Goal: Task Accomplishment & Management: Complete application form

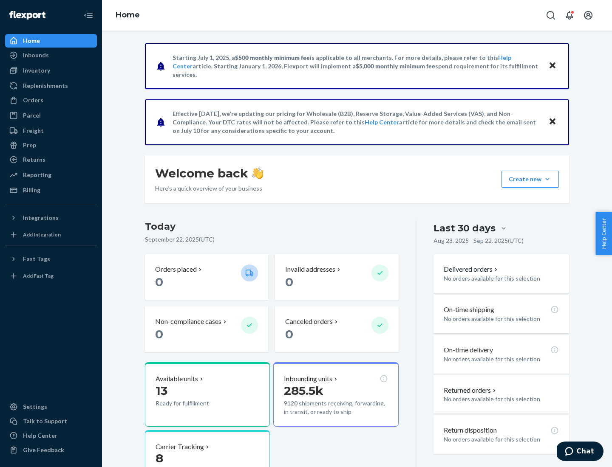
click at [547, 179] on button "Create new Create new inbound Create new order Create new product" at bounding box center [529, 179] width 57 height 17
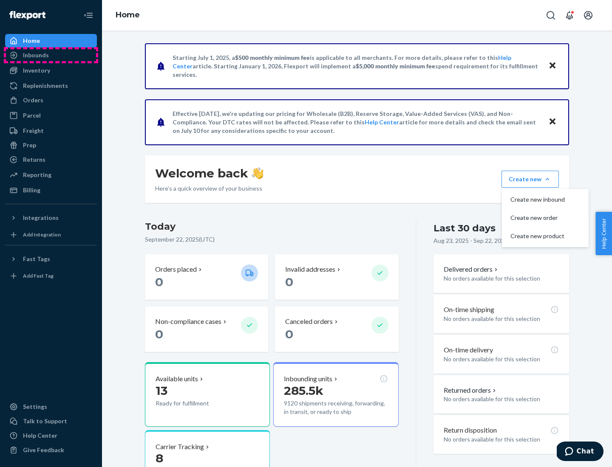
click at [51, 55] on div "Inbounds" at bounding box center [51, 55] width 90 height 12
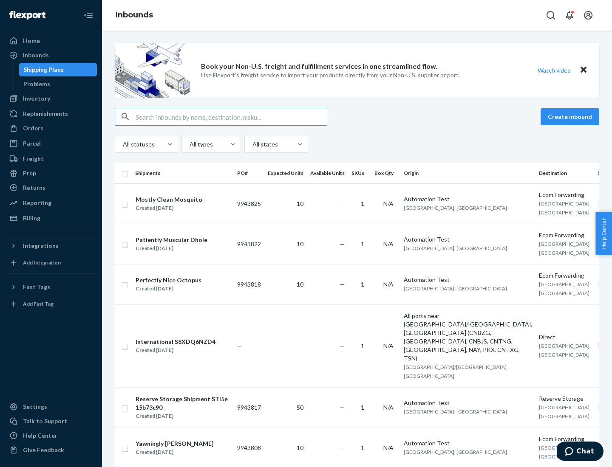
click at [571, 117] on button "Create inbound" at bounding box center [569, 116] width 59 height 17
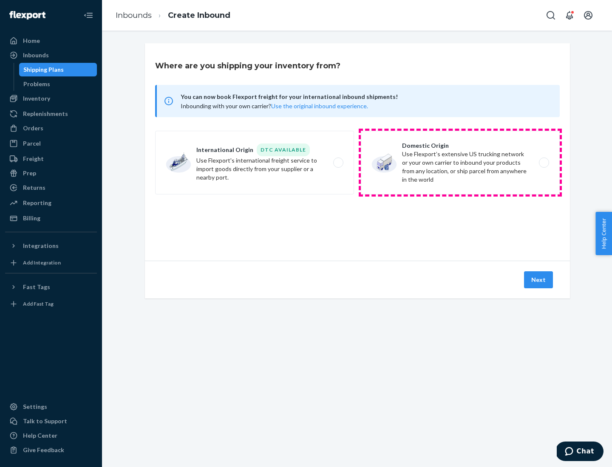
click at [460, 163] on label "Domestic Origin Use Flexport’s extensive US trucking network or your own carrie…" at bounding box center [460, 163] width 199 height 64
click at [543, 163] on input "Domestic Origin Use Flexport’s extensive US trucking network or your own carrie…" at bounding box center [546, 163] width 6 height 6
radio input "true"
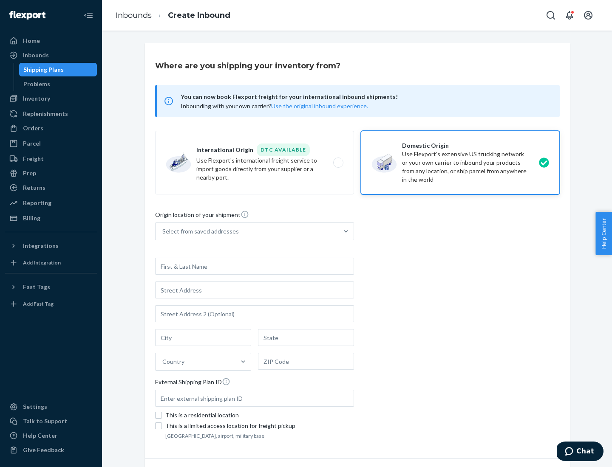
click at [198, 231] on div "Select from saved addresses" at bounding box center [200, 231] width 76 height 8
click at [163, 231] on input "Select from saved addresses" at bounding box center [162, 231] width 1 height 8
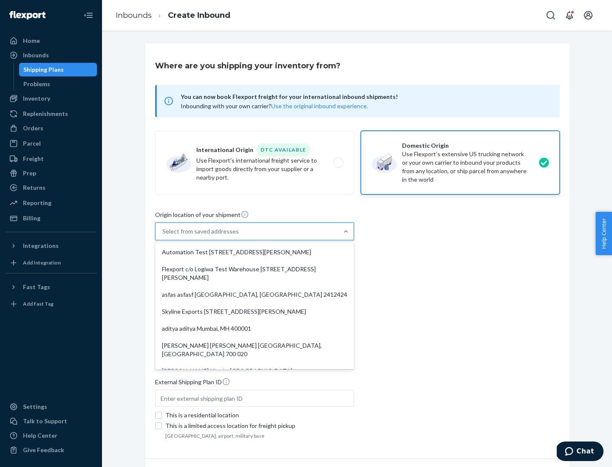
scroll to position [3, 0]
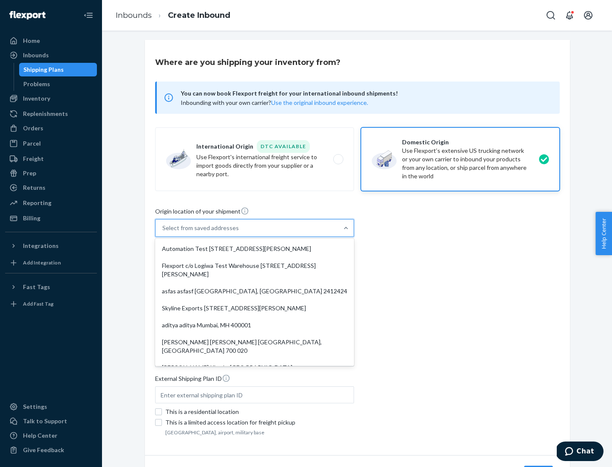
click at [254, 249] on div "Automation Test [STREET_ADDRESS][PERSON_NAME]" at bounding box center [254, 248] width 195 height 17
click at [163, 232] on input "option Automation Test [STREET_ADDRESS][PERSON_NAME]. 9 results available. Use …" at bounding box center [162, 228] width 1 height 8
type input "Automation Test"
type input "9th Floor"
type input "[GEOGRAPHIC_DATA]"
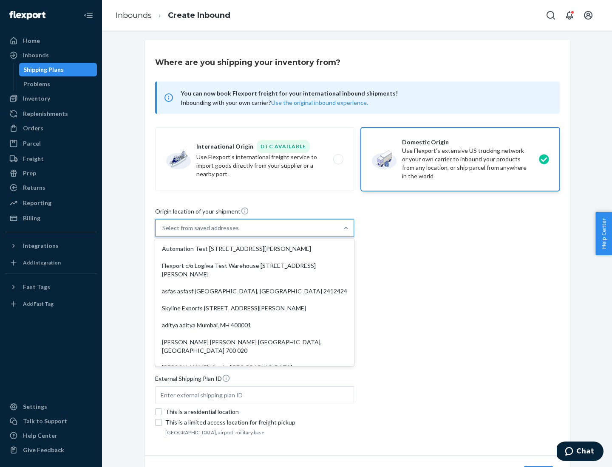
type input "CA"
type input "94104"
type input "[STREET_ADDRESS][PERSON_NAME]"
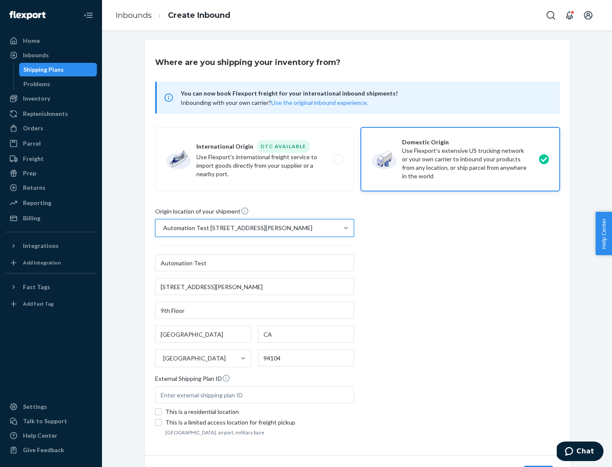
scroll to position [50, 0]
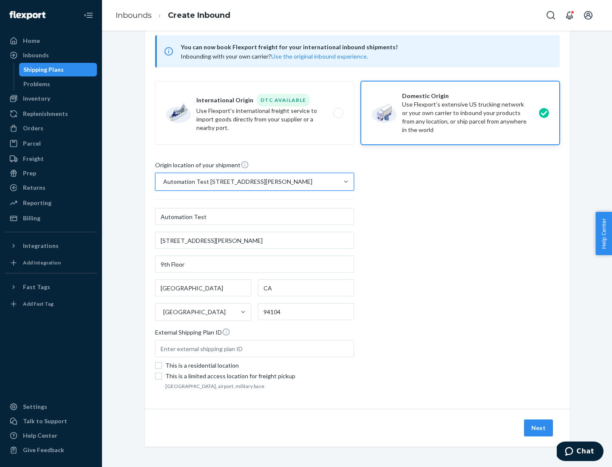
click at [538, 428] on button "Next" at bounding box center [538, 428] width 29 height 17
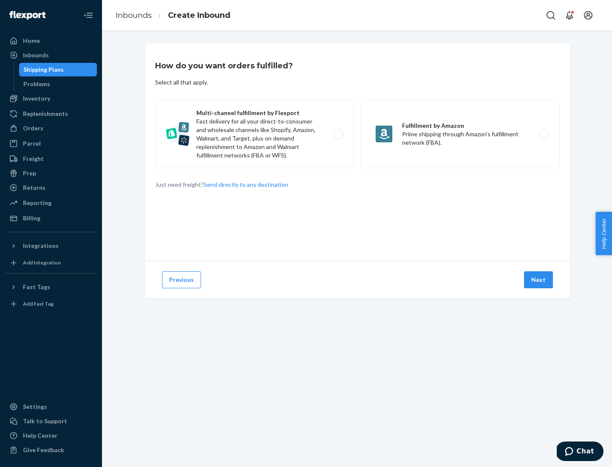
click at [254, 134] on label "Multi-channel fulfillment by Flexport Fast delivery for all your direct-to-cons…" at bounding box center [254, 134] width 199 height 68
click at [338, 134] on input "Multi-channel fulfillment by Flexport Fast delivery for all your direct-to-cons…" at bounding box center [341, 135] width 6 height 6
radio input "true"
click at [538, 280] on button "Next" at bounding box center [538, 279] width 29 height 17
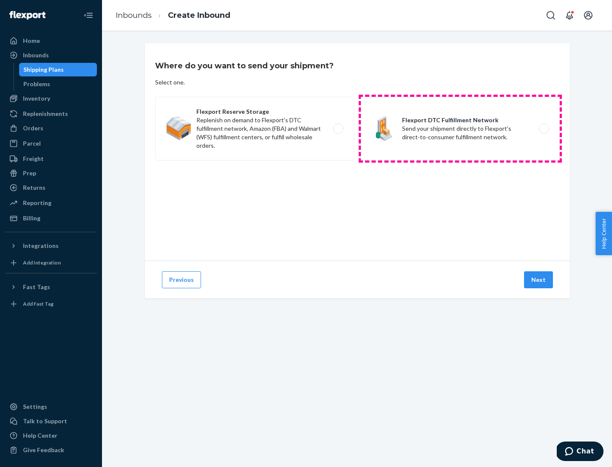
click at [460, 129] on label "Flexport DTC Fulfillment Network Send your shipment directly to Flexport's dire…" at bounding box center [460, 129] width 199 height 64
click at [543, 129] on input "Flexport DTC Fulfillment Network Send your shipment directly to Flexport's dire…" at bounding box center [546, 129] width 6 height 6
radio input "true"
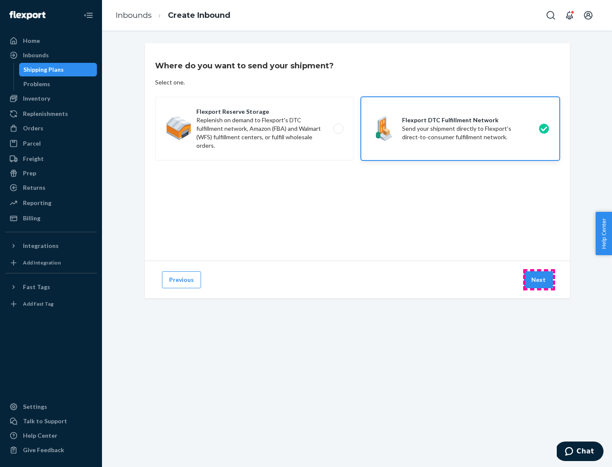
click at [538, 280] on button "Next" at bounding box center [538, 279] width 29 height 17
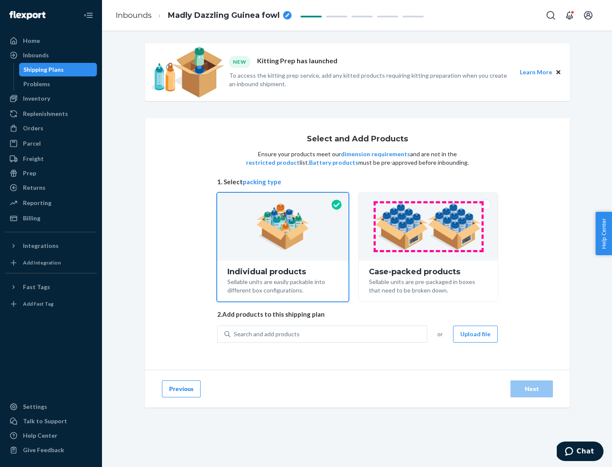
click at [428, 227] on img at bounding box center [428, 226] width 106 height 47
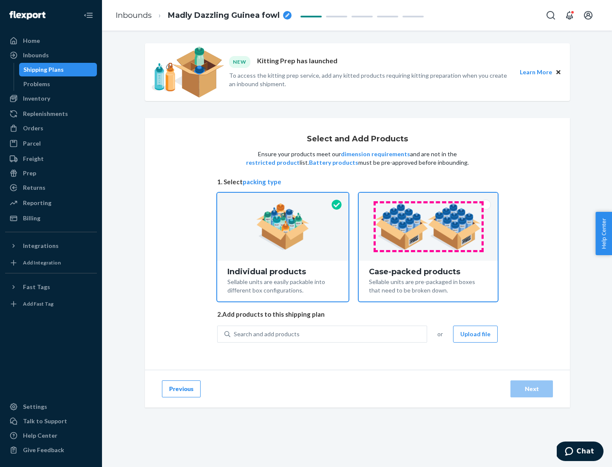
click at [428, 198] on input "Case-packed products Sellable units are pre-packaged in boxes that need to be b…" at bounding box center [428, 196] width 6 height 6
radio input "true"
radio input "false"
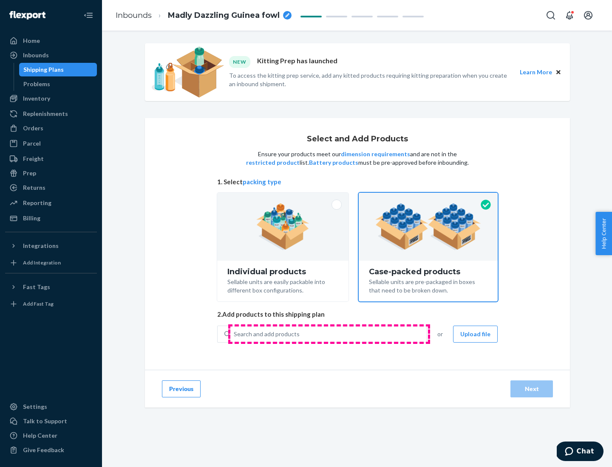
click at [329, 334] on div "Search and add products" at bounding box center [328, 334] width 196 height 15
click at [234, 334] on input "Search and add products" at bounding box center [234, 334] width 1 height 8
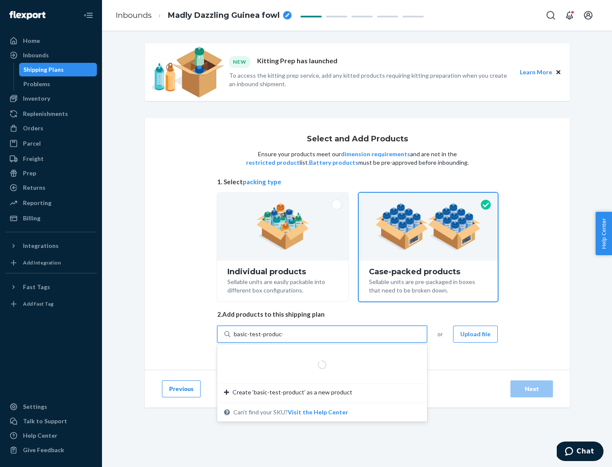
type input "basic-test-product-1"
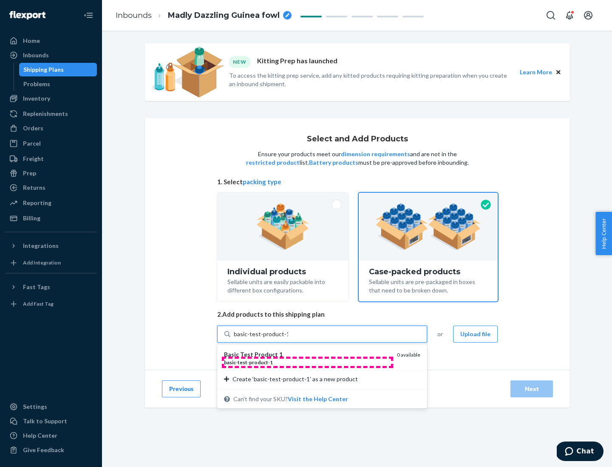
click at [307, 362] on div "basic - test - product - 1" at bounding box center [307, 362] width 166 height 7
click at [288, 338] on input "basic-test-product-1" at bounding box center [261, 334] width 54 height 8
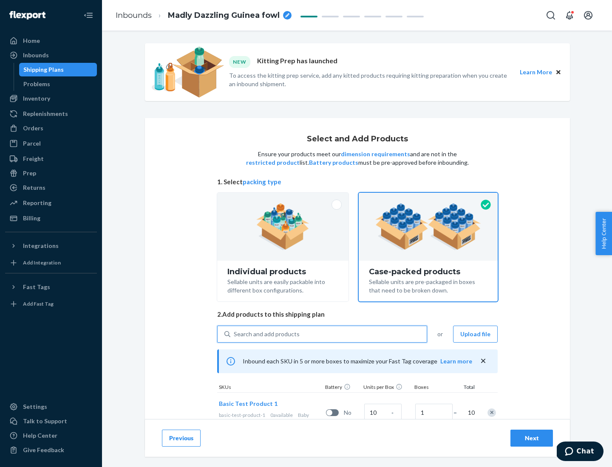
scroll to position [31, 0]
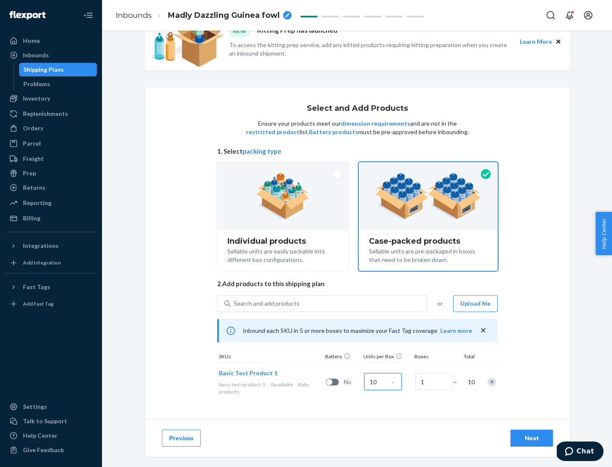
type input "10"
type input "7"
click at [531, 438] on div "Next" at bounding box center [531, 438] width 28 height 8
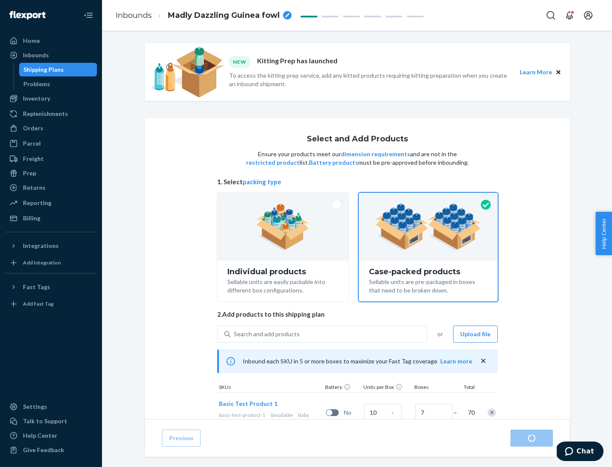
radio input "true"
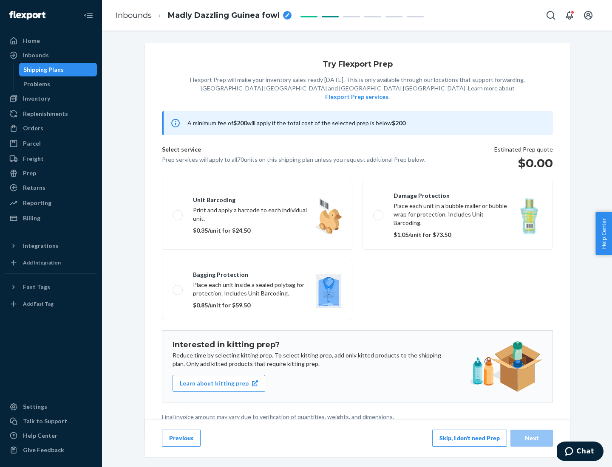
scroll to position [2, 0]
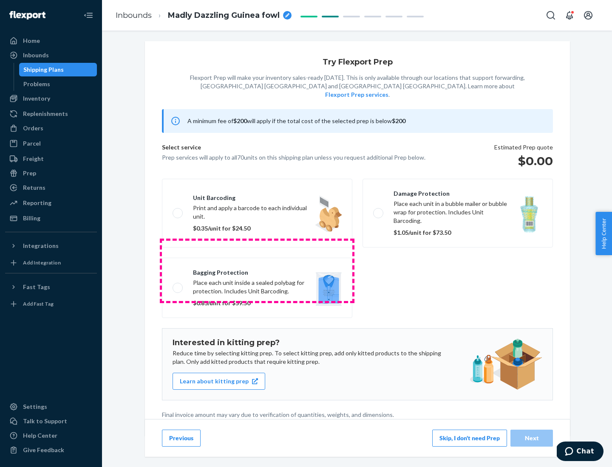
click at [257, 271] on label "Bagging protection Place each unit inside a sealed polybag for protection. Incl…" at bounding box center [257, 288] width 190 height 60
click at [178, 285] on input "Bagging protection Place each unit inside a sealed polybag for protection. Incl…" at bounding box center [175, 288] width 6 height 6
checkbox input "true"
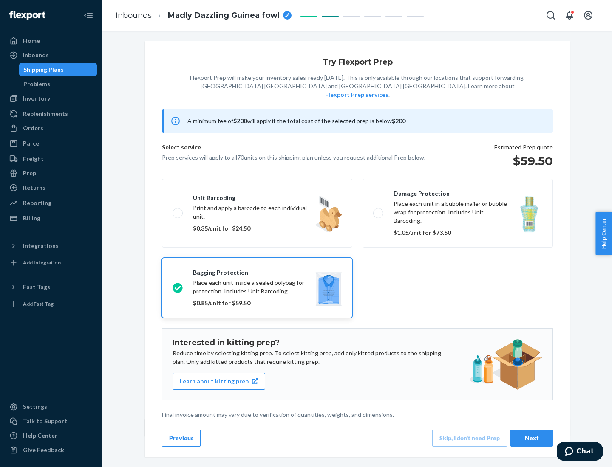
click at [531, 438] on div "Next" at bounding box center [531, 438] width 28 height 8
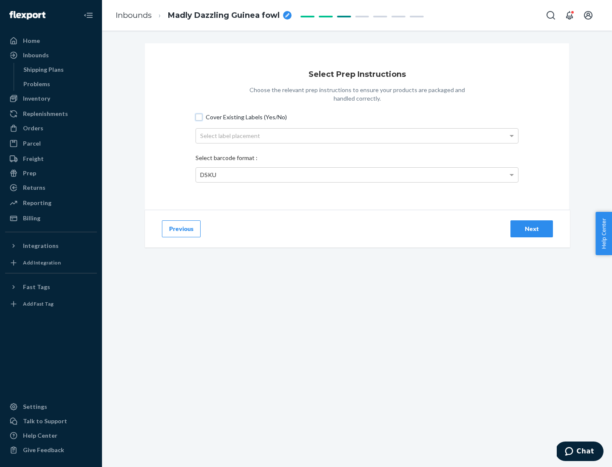
click at [199, 117] on input "Cover Existing Labels (Yes/No)" at bounding box center [198, 117] width 7 height 7
checkbox input "true"
click at [357, 135] on div "Select label placement" at bounding box center [357, 136] width 322 height 14
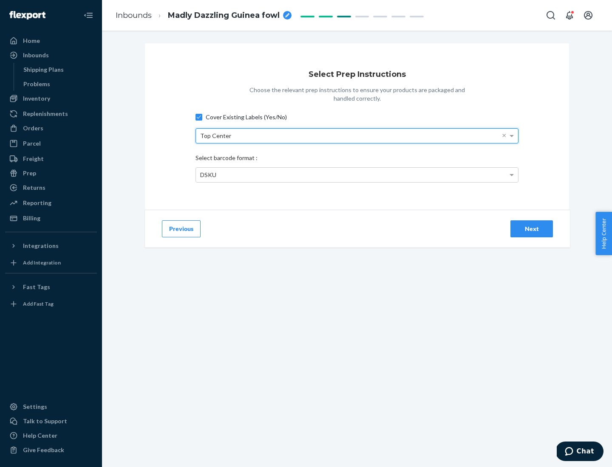
click at [357, 175] on div "DSKU" at bounding box center [357, 175] width 322 height 14
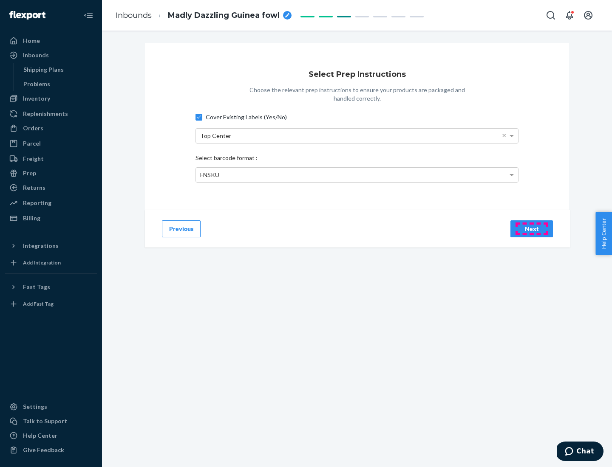
click at [531, 228] on div "Next" at bounding box center [531, 229] width 28 height 8
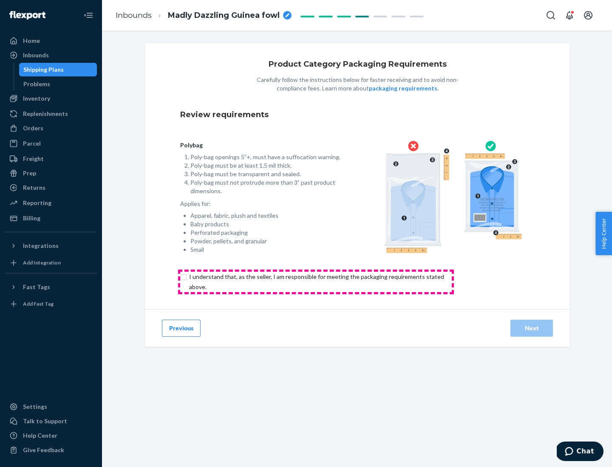
click at [316, 282] on input "checkbox" at bounding box center [321, 282] width 282 height 20
checkbox input "true"
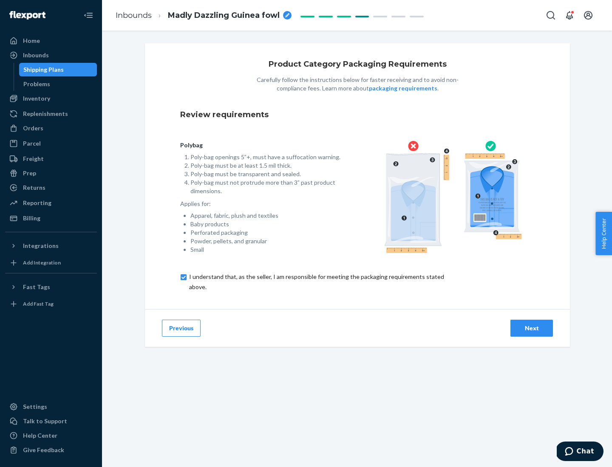
click at [531, 328] on div "Next" at bounding box center [531, 328] width 28 height 8
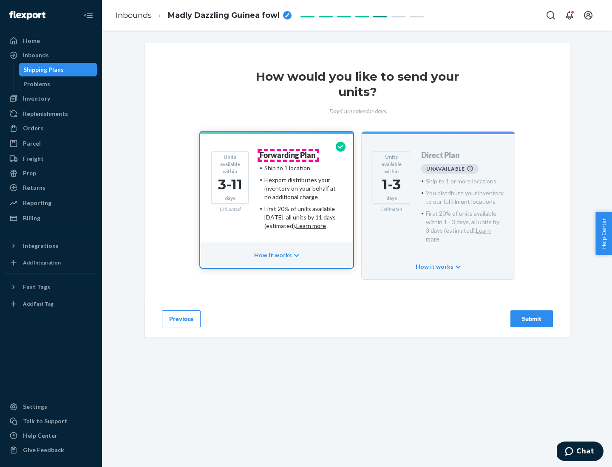
click at [288, 155] on h4 "Forwarding Plan" at bounding box center [287, 155] width 56 height 8
click at [531, 315] on div "Submit" at bounding box center [531, 319] width 28 height 8
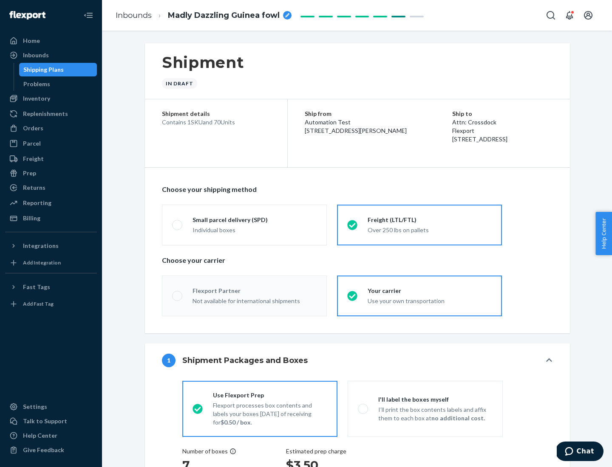
radio input "true"
radio input "false"
radio input "true"
radio input "false"
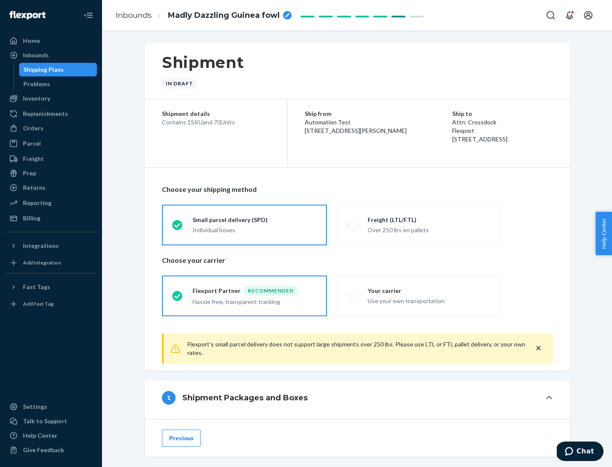
click at [419, 225] on div "Over 250 lbs on pallets" at bounding box center [429, 229] width 124 height 10
click at [352, 225] on input "Freight (LTL/FTL) Over 250 lbs on pallets" at bounding box center [350, 225] width 6 height 6
radio input "true"
radio input "false"
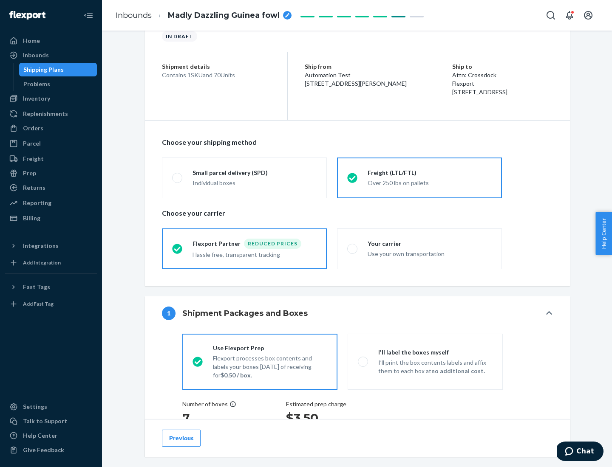
click at [244, 249] on div "Hassle free, transparent tracking" at bounding box center [254, 254] width 124 height 10
click at [178, 248] on input "Flexport Partner Reduced prices Hassle free, transparent tracking" at bounding box center [175, 249] width 6 height 6
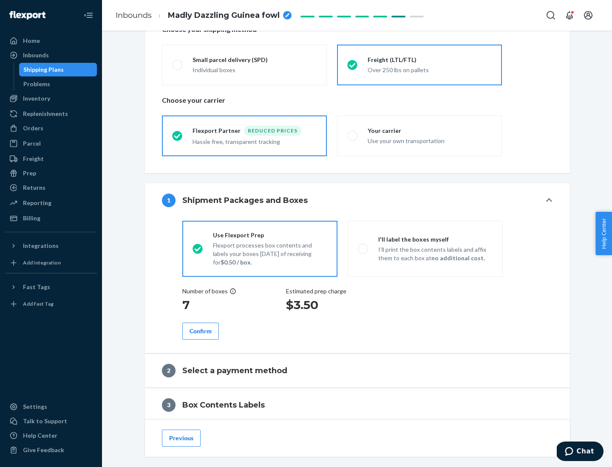
click at [425, 248] on p "I’ll print the box contents labels and affix them to each box at no additional …" at bounding box center [435, 253] width 114 height 17
click at [363, 248] on input "I'll label the boxes myself I’ll print the box contents labels and affix them t…" at bounding box center [361, 249] width 6 height 6
radio input "true"
radio input "false"
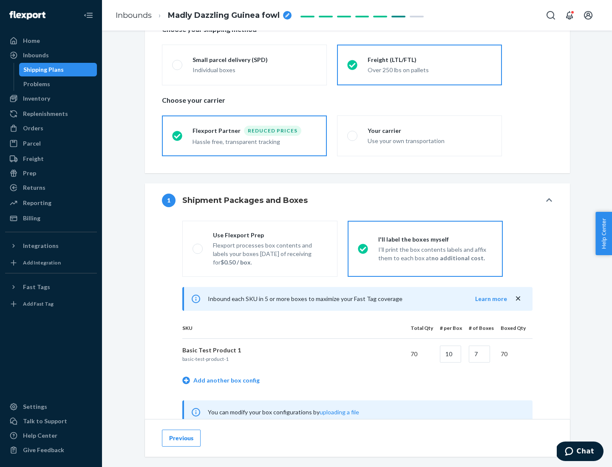
scroll to position [265, 0]
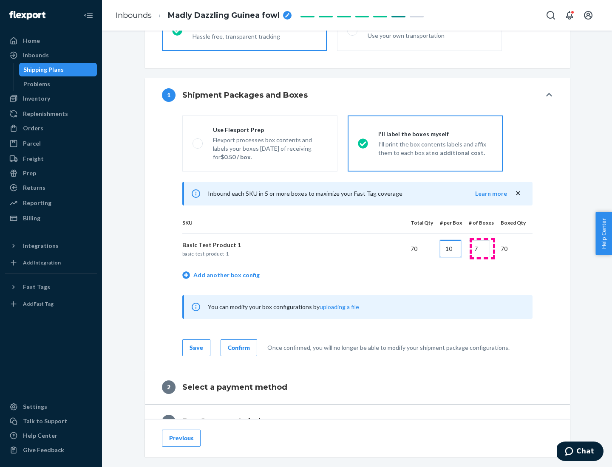
type input "10"
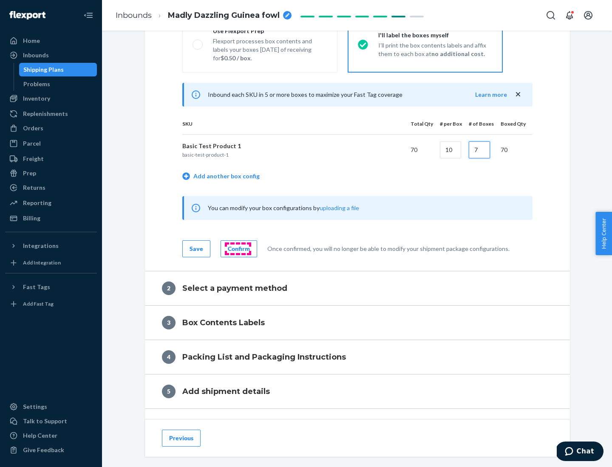
type input "7"
click at [237, 248] on div "Confirm" at bounding box center [239, 249] width 22 height 8
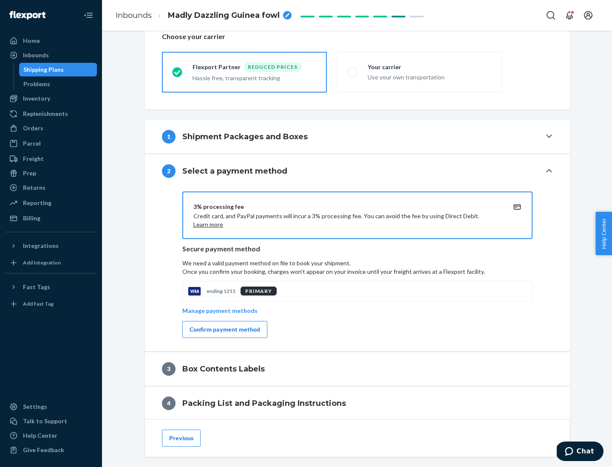
scroll to position [304, 0]
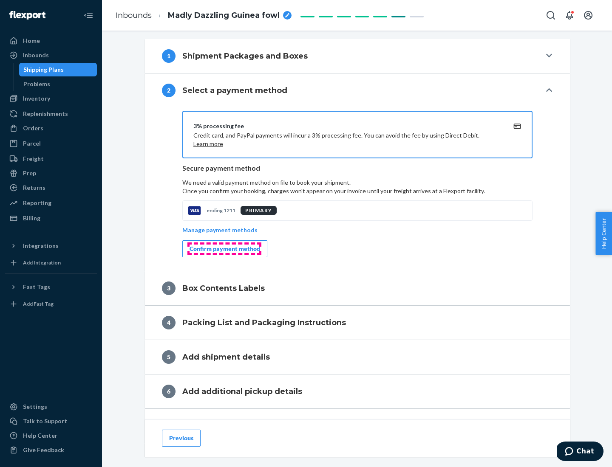
click at [224, 249] on div "Confirm payment method" at bounding box center [224, 249] width 70 height 8
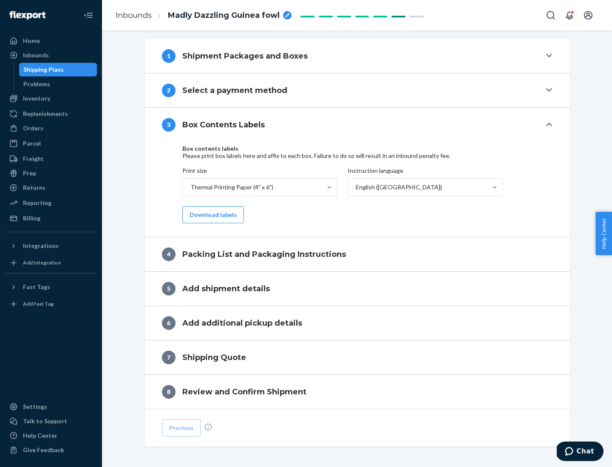
scroll to position [271, 0]
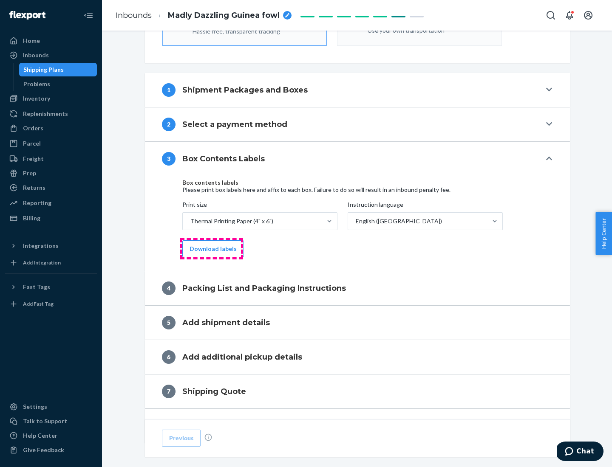
click at [211, 249] on button "Download labels" at bounding box center [213, 248] width 62 height 17
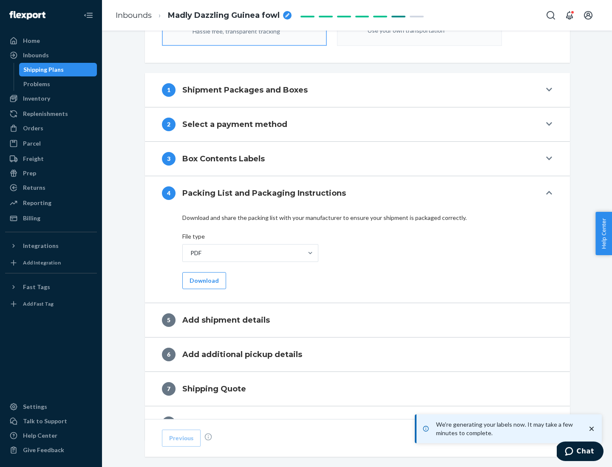
scroll to position [302, 0]
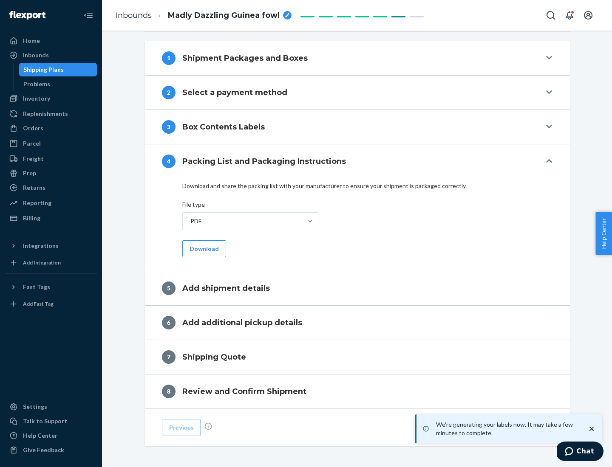
click at [203, 248] on button "Download" at bounding box center [204, 248] width 44 height 17
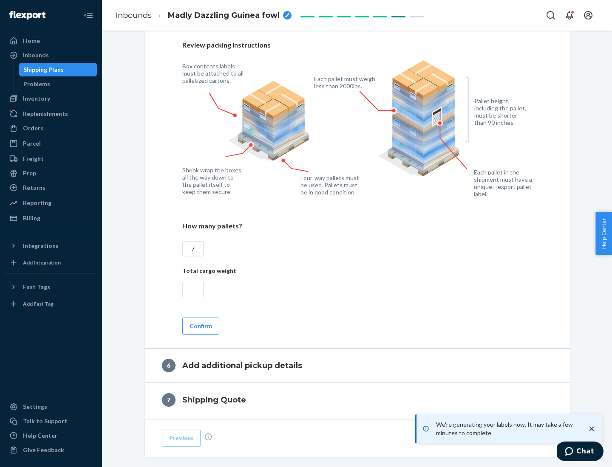
scroll to position [586, 0]
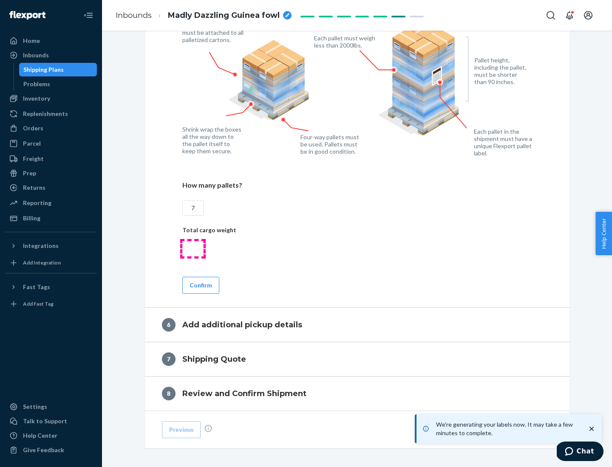
type input "7"
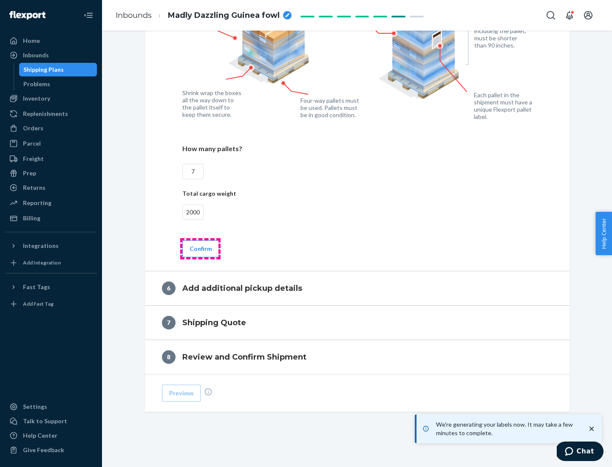
type input "2000"
click at [200, 248] on button "Confirm" at bounding box center [200, 248] width 37 height 17
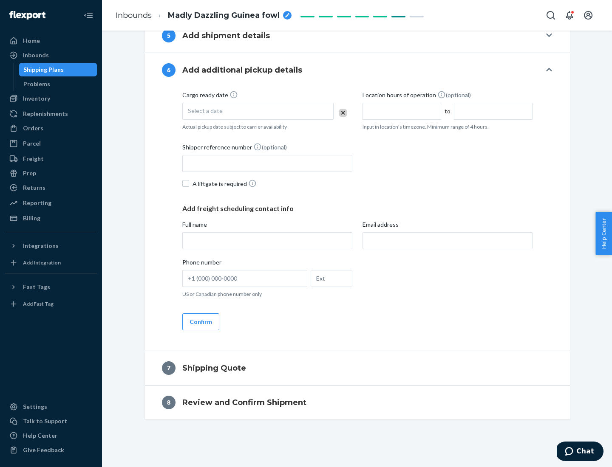
scroll to position [325, 0]
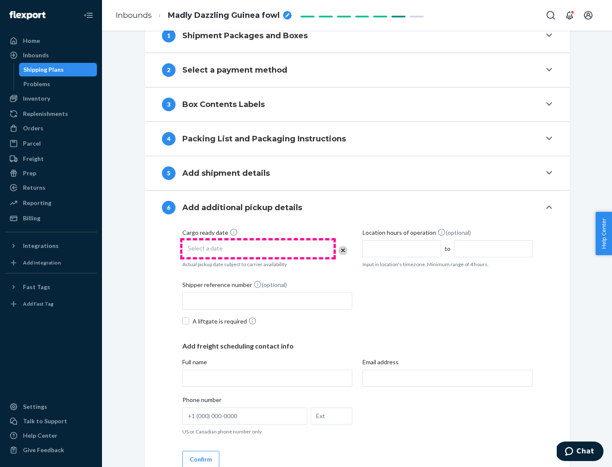
click at [258, 248] on div "Select a date" at bounding box center [257, 248] width 151 height 17
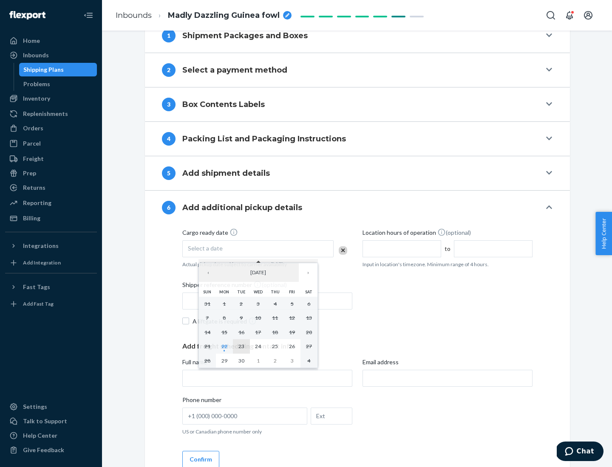
click at [241, 346] on abbr "23" at bounding box center [241, 346] width 6 height 6
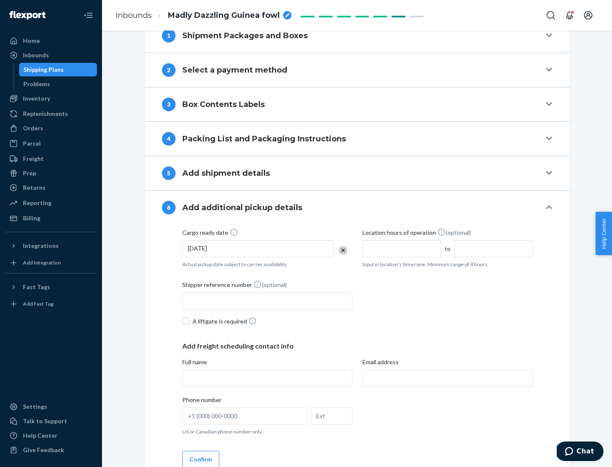
scroll to position [454, 0]
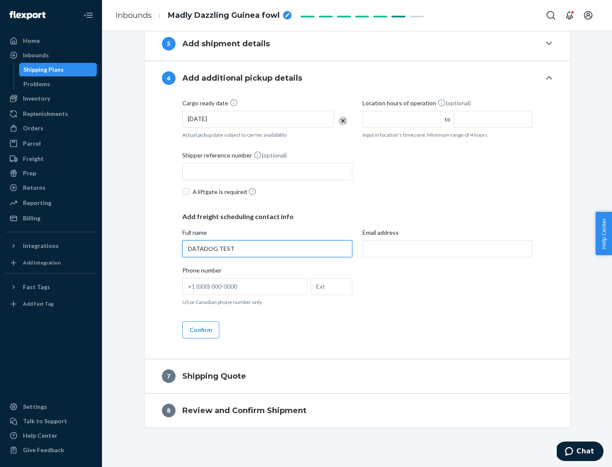
type input "DATADOG TEST"
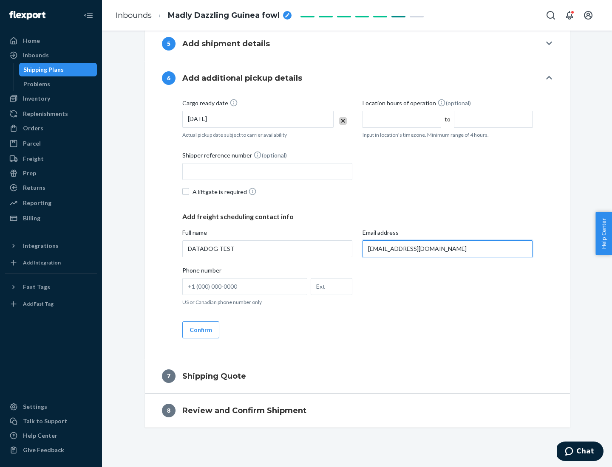
scroll to position [462, 0]
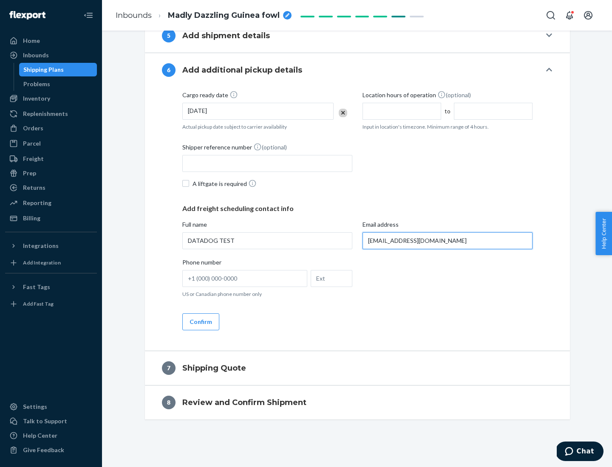
type input "[EMAIL_ADDRESS][DOMAIN_NAME]"
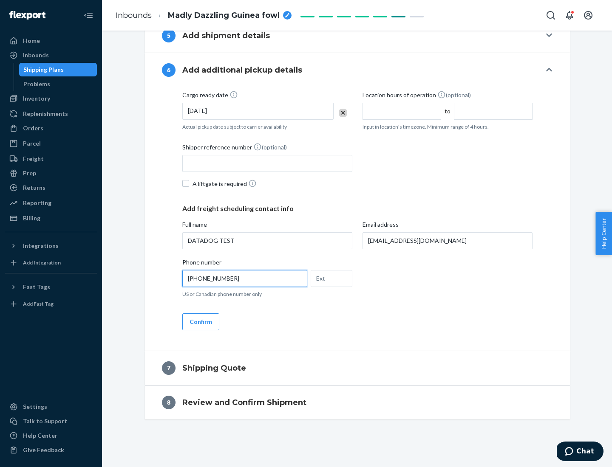
type input "[PHONE_NUMBER]"
click at [200, 321] on button "Confirm" at bounding box center [200, 321] width 37 height 17
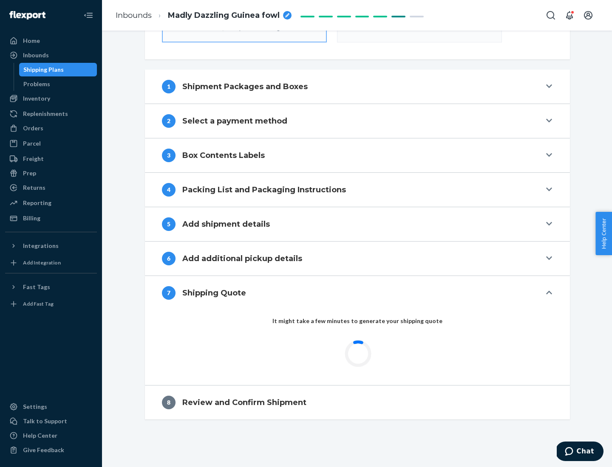
scroll to position [304, 0]
